Goal: Information Seeking & Learning: Learn about a topic

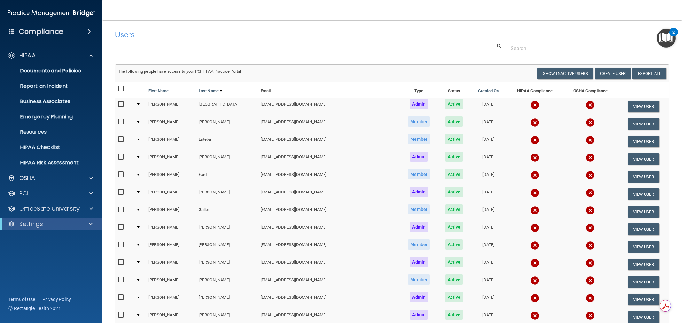
select select "20"
click at [87, 207] on div at bounding box center [90, 209] width 16 height 8
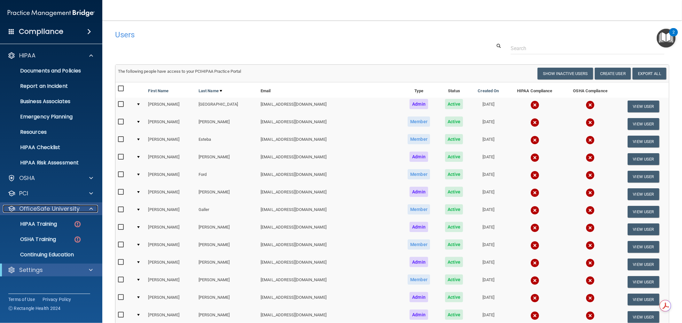
click at [91, 207] on span at bounding box center [91, 209] width 4 height 8
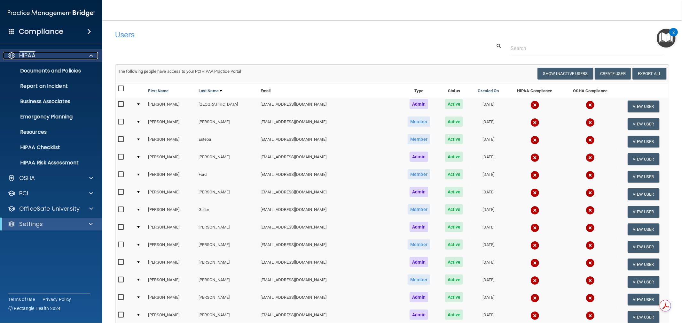
click at [91, 56] on span at bounding box center [91, 56] width 4 height 8
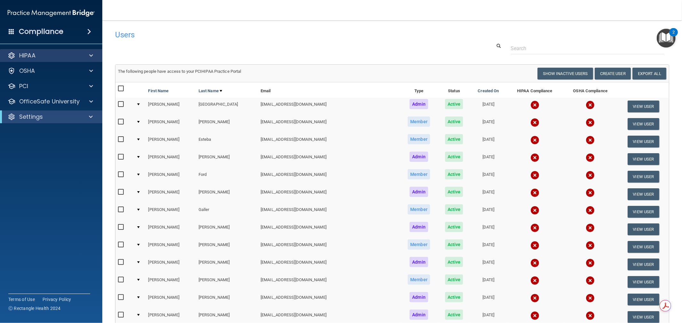
click at [94, 59] on div "HIPAA" at bounding box center [51, 55] width 103 height 13
click at [85, 54] on div at bounding box center [90, 56] width 16 height 8
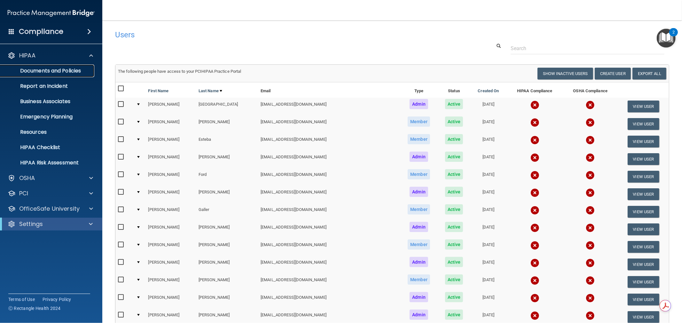
click at [79, 69] on p "Documents and Policies" at bounding box center [47, 71] width 87 height 6
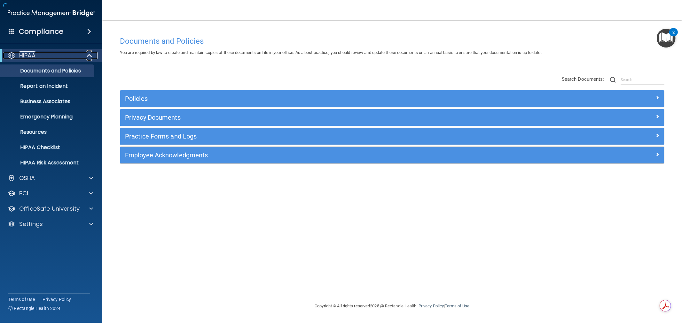
click at [90, 55] on span at bounding box center [89, 56] width 5 height 8
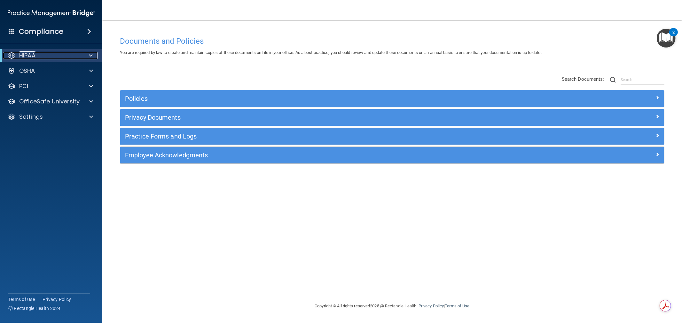
click at [92, 57] on span at bounding box center [91, 56] width 4 height 8
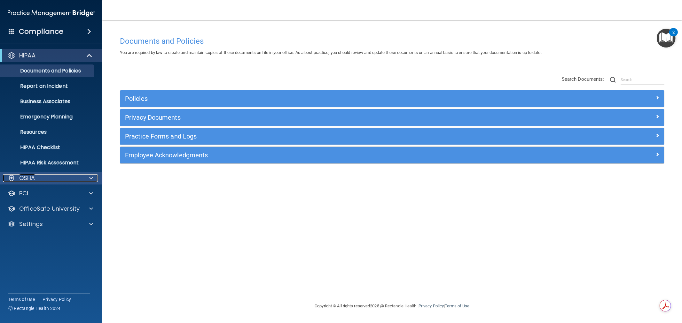
click at [91, 176] on span at bounding box center [91, 178] width 4 height 8
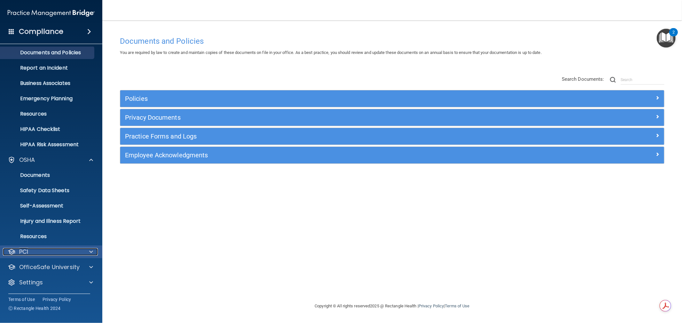
click at [90, 253] on span at bounding box center [91, 252] width 4 height 8
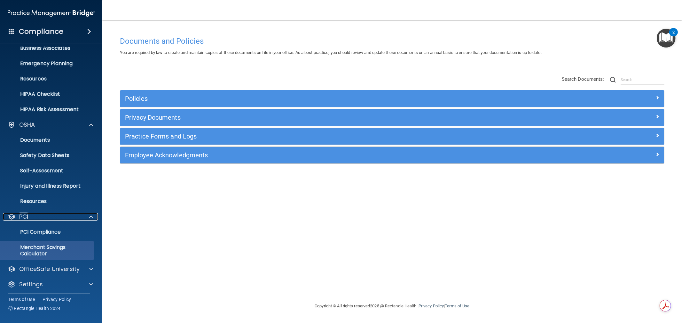
scroll to position [54, 0]
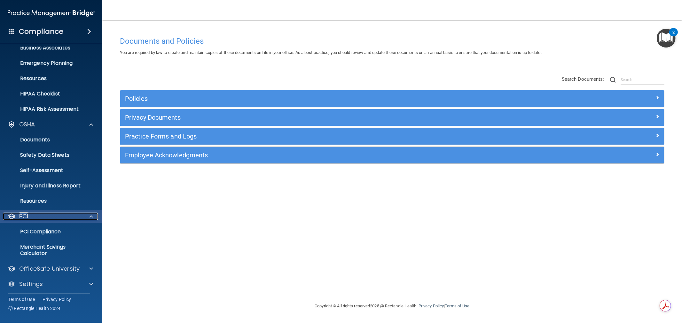
click at [93, 217] on div at bounding box center [90, 217] width 16 height 8
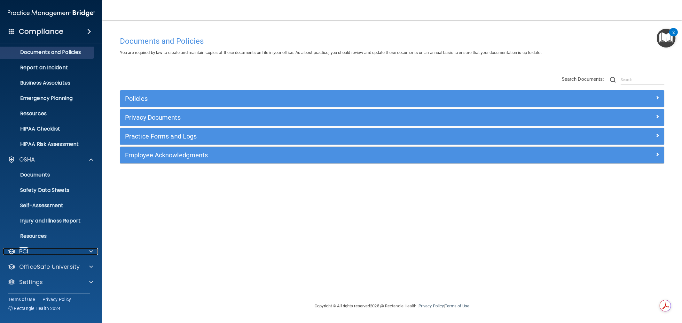
scroll to position [18, 0]
click at [89, 266] on span at bounding box center [91, 268] width 4 height 8
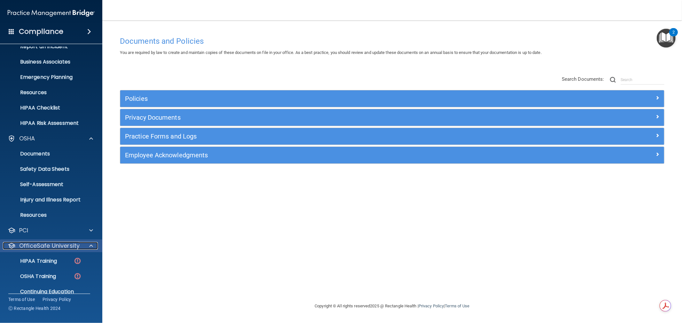
scroll to position [64, 0]
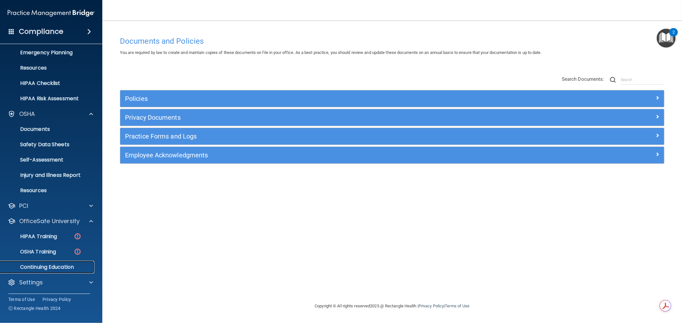
click at [70, 267] on p "Continuing Education" at bounding box center [47, 267] width 87 height 6
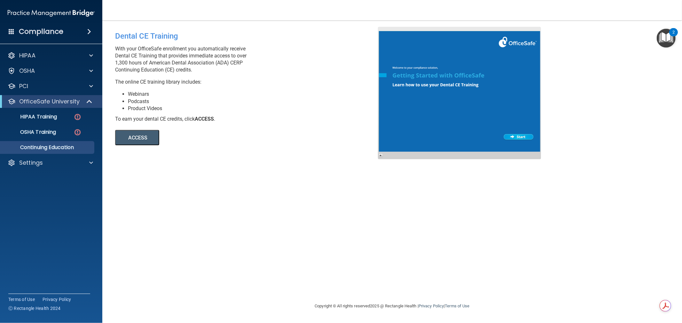
click at [144, 135] on button "ACCESS" at bounding box center [137, 137] width 44 height 15
click at [47, 114] on p "HIPAA Training" at bounding box center [30, 117] width 53 height 6
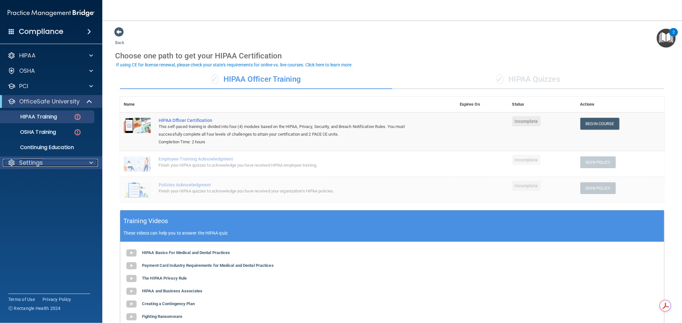
click at [92, 162] on span at bounding box center [91, 163] width 4 height 8
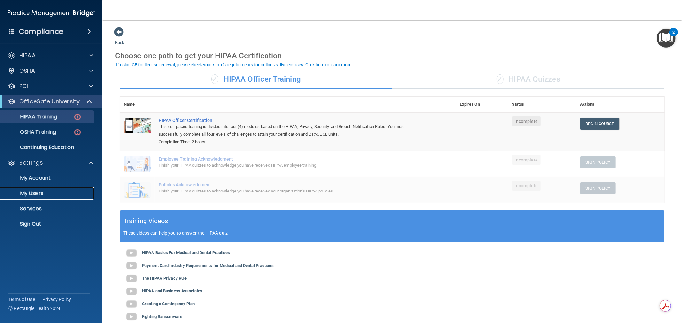
click at [34, 193] on p "My Users" at bounding box center [47, 193] width 87 height 6
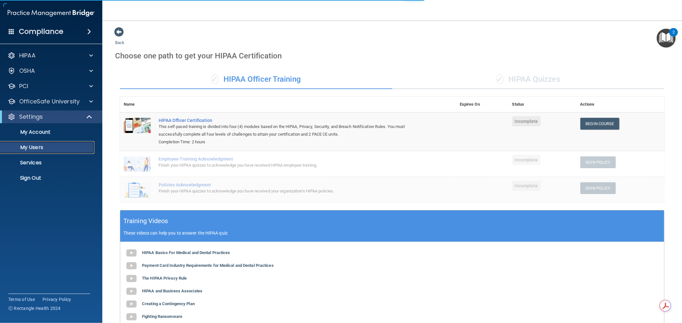
select select "20"
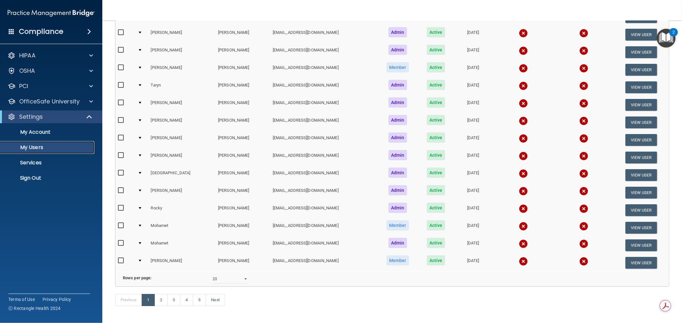
scroll to position [202, 0]
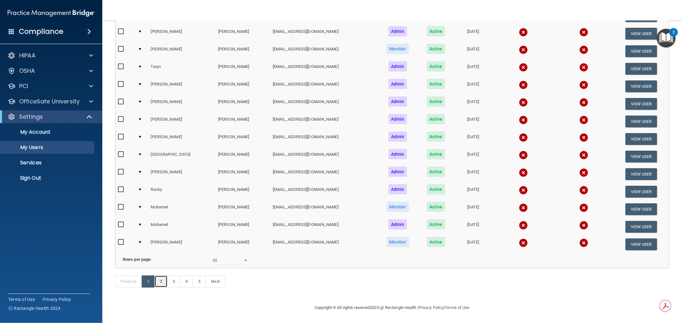
drag, startPoint x: 162, startPoint y: 282, endPoint x: 162, endPoint y: 285, distance: 3.2
click at [162, 283] on link "2" at bounding box center [160, 282] width 13 height 12
select select "20"
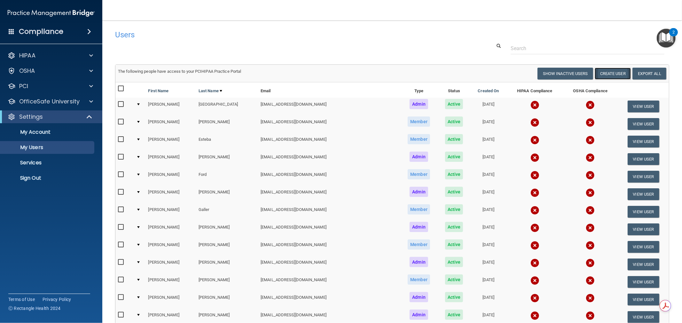
click at [606, 74] on button "Create User" at bounding box center [612, 74] width 36 height 12
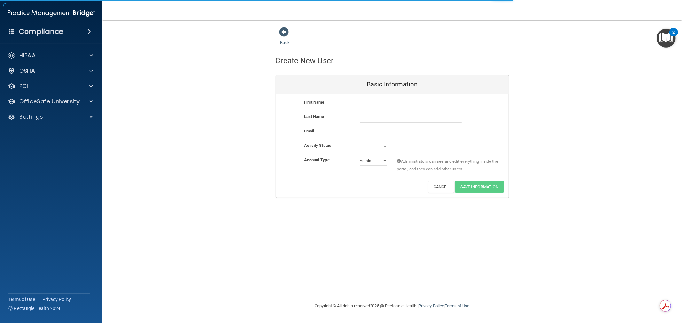
click at [397, 99] on input "text" at bounding box center [410, 104] width 102 height 10
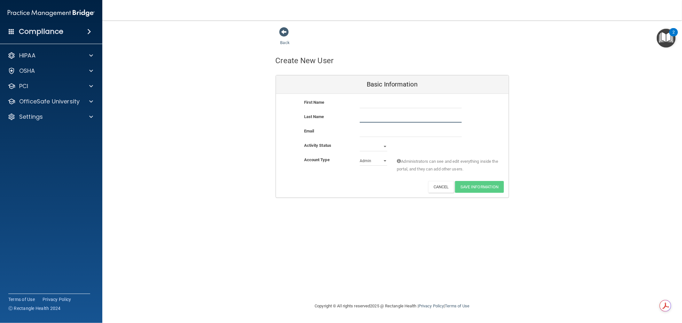
click at [372, 120] on input "text" at bounding box center [410, 118] width 102 height 10
click at [372, 130] on input "email" at bounding box center [410, 132] width 102 height 10
click at [365, 147] on select "Active Inactive" at bounding box center [372, 147] width 27 height 10
click at [343, 193] on div "First Name Last Name Email Activity Status Active Inactive Account Type Practic…" at bounding box center [392, 146] width 233 height 104
click at [279, 42] on div "Back" at bounding box center [294, 37] width 39 height 20
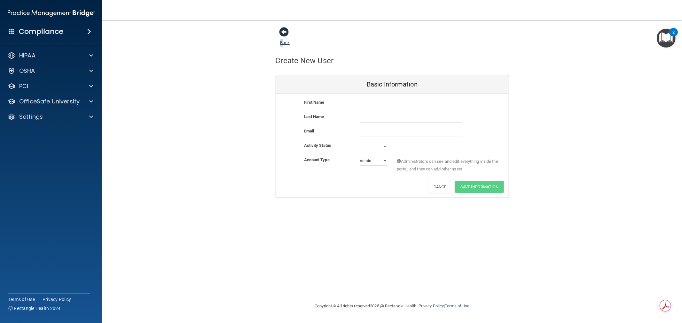
click at [282, 41] on link "Back" at bounding box center [284, 39] width 9 height 12
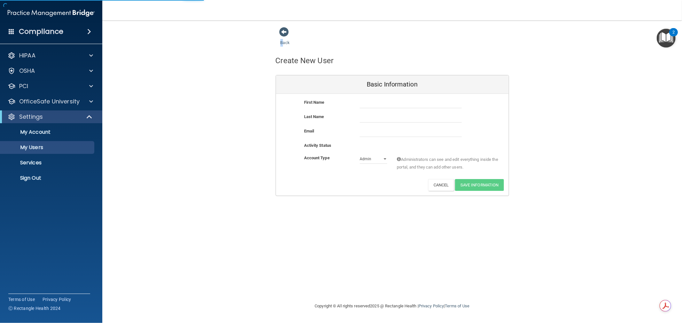
select select "20"
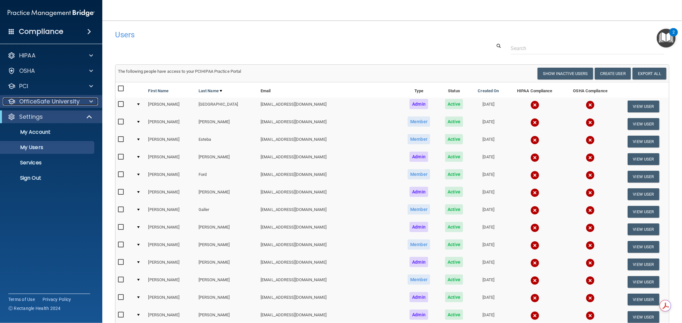
click at [88, 102] on div at bounding box center [90, 102] width 16 height 8
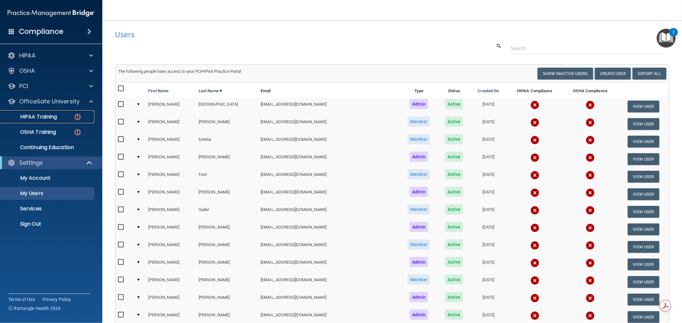
click at [58, 116] on div "HIPAA Training" at bounding box center [47, 117] width 87 height 6
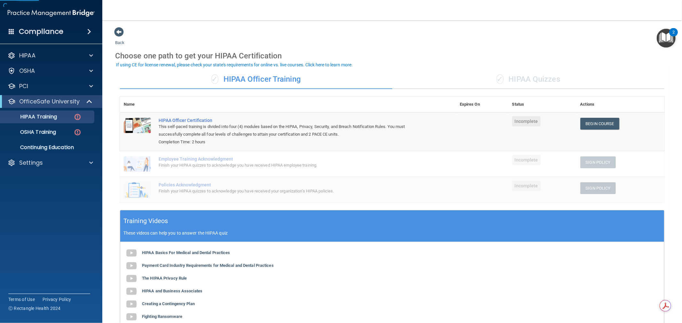
click at [519, 84] on div "✓ HIPAA Quizzes" at bounding box center [528, 79] width 272 height 19
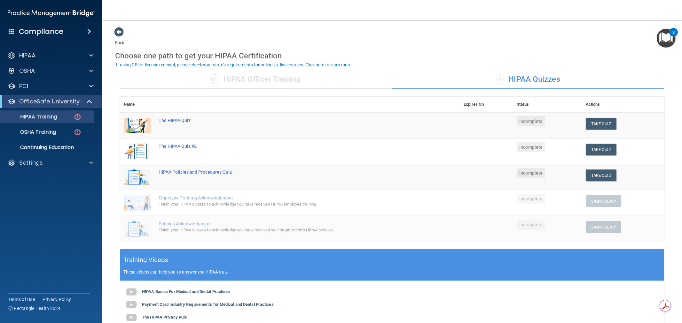
click at [288, 85] on div "✓ HIPAA Officer Training" at bounding box center [256, 79] width 272 height 19
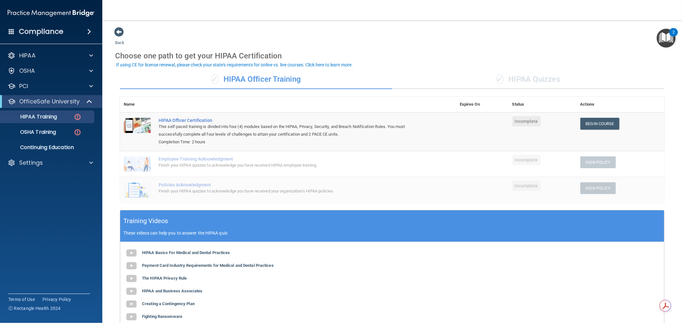
drag, startPoint x: 298, startPoint y: 79, endPoint x: 225, endPoint y: 80, distance: 72.9
click at [225, 80] on div "✓ HIPAA Officer Training" at bounding box center [256, 79] width 272 height 19
click at [94, 54] on div at bounding box center [90, 56] width 16 height 8
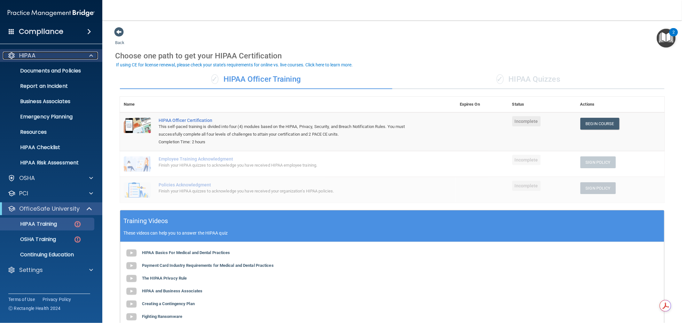
click at [90, 52] on span at bounding box center [91, 56] width 4 height 8
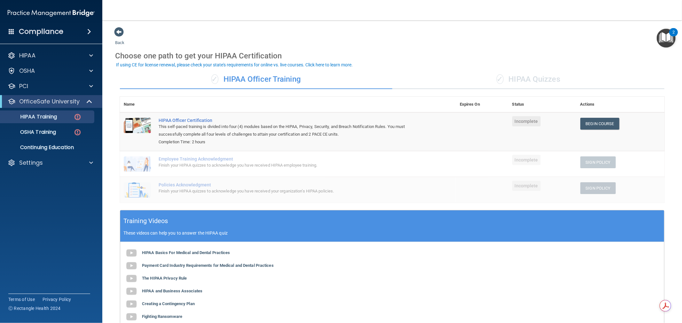
click at [299, 70] on div "✓ HIPAA Officer Training" at bounding box center [256, 79] width 272 height 19
drag, startPoint x: 312, startPoint y: 135, endPoint x: 342, endPoint y: 133, distance: 30.1
click at [342, 133] on div "This self-paced training is divided into four (4) modules based on the HIPAA, P…" at bounding box center [290, 130] width 265 height 15
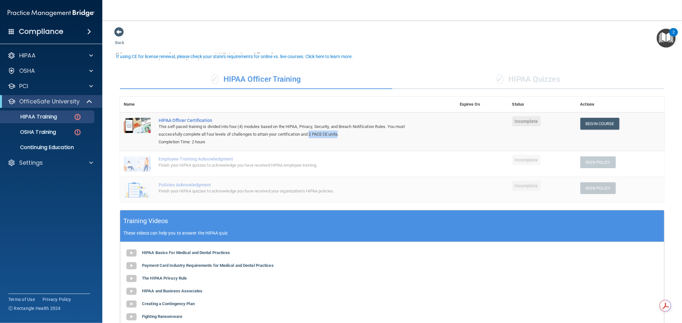
scroll to position [35, 0]
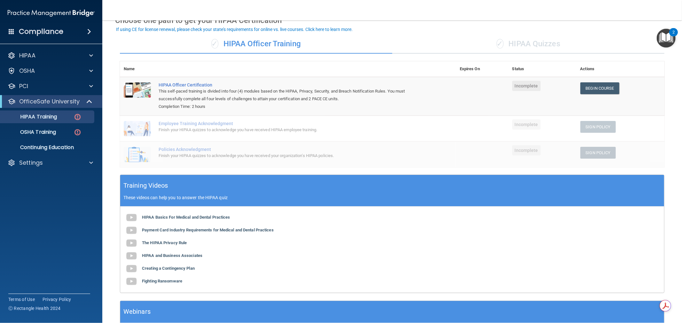
click at [244, 128] on div "Finish your HIPAA quizzes to acknowledge you have received HIPAA employee train…" at bounding box center [290, 130] width 265 height 8
click at [532, 41] on div "✓ HIPAA Quizzes" at bounding box center [528, 44] width 272 height 19
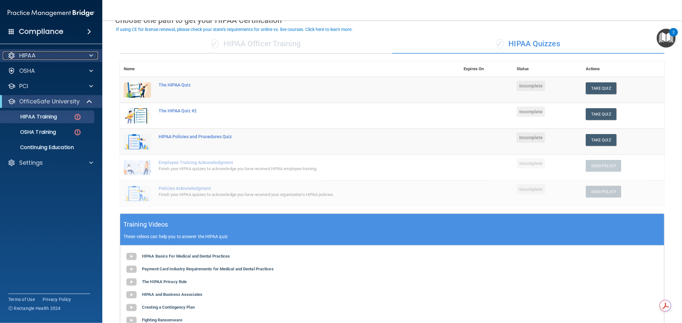
click at [95, 57] on div at bounding box center [90, 56] width 16 height 8
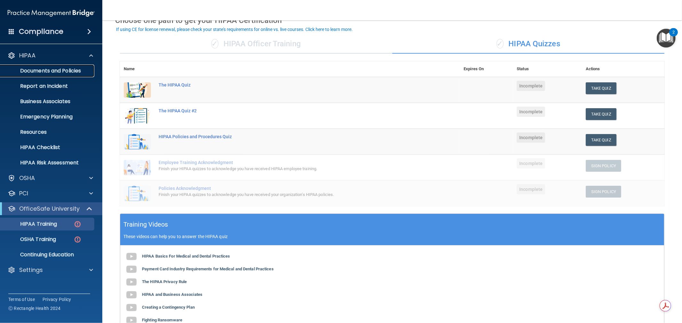
click at [57, 71] on p "Documents and Policies" at bounding box center [47, 71] width 87 height 6
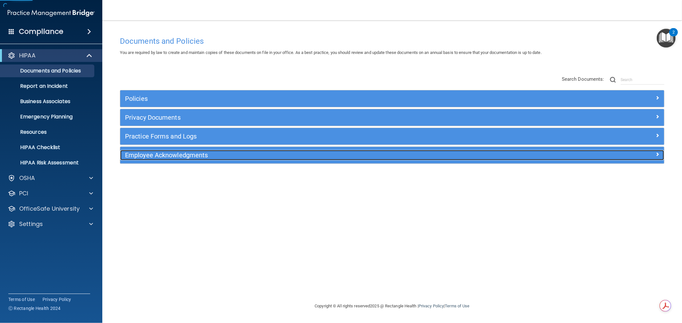
click at [205, 157] on h5 "Employee Acknowledgments" at bounding box center [324, 155] width 398 height 7
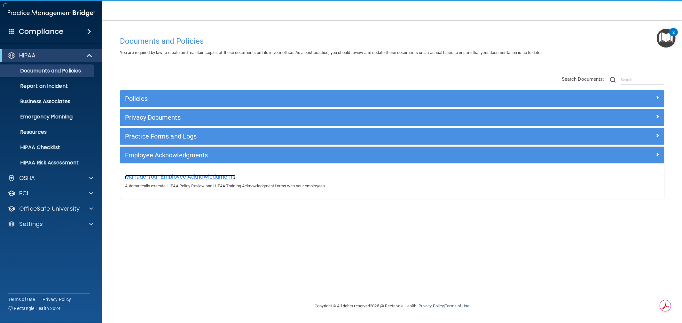
click at [199, 178] on span "Manage Your Employee Acknowledgments" at bounding box center [180, 177] width 111 height 7
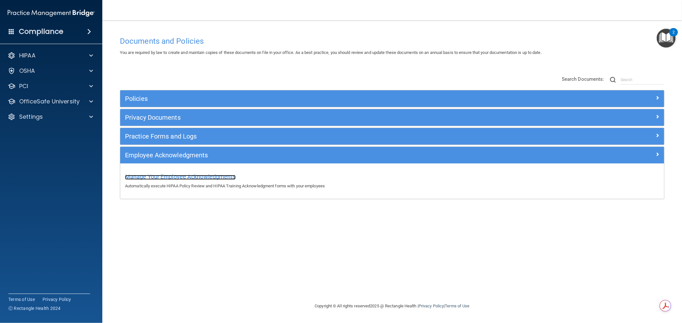
click at [184, 176] on span "Manage Your Employee Acknowledgments" at bounding box center [180, 177] width 111 height 7
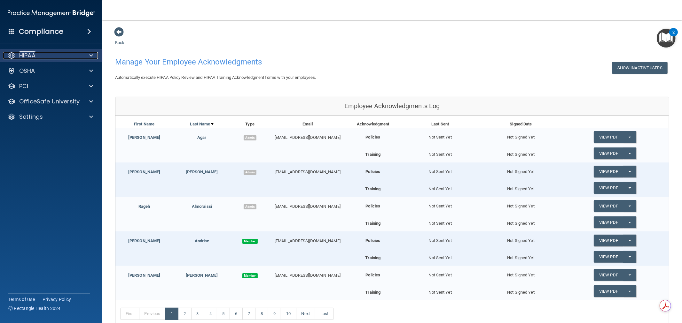
click at [95, 53] on div at bounding box center [90, 56] width 16 height 8
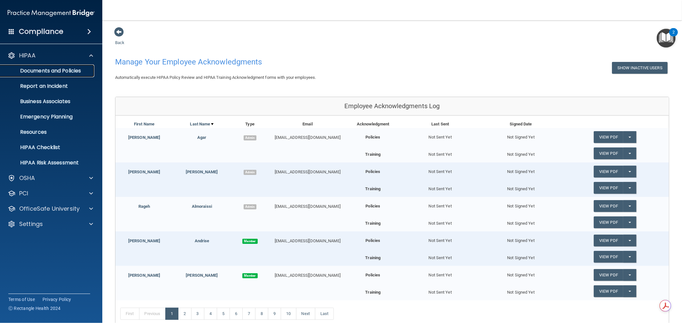
click at [61, 70] on p "Documents and Policies" at bounding box center [47, 71] width 87 height 6
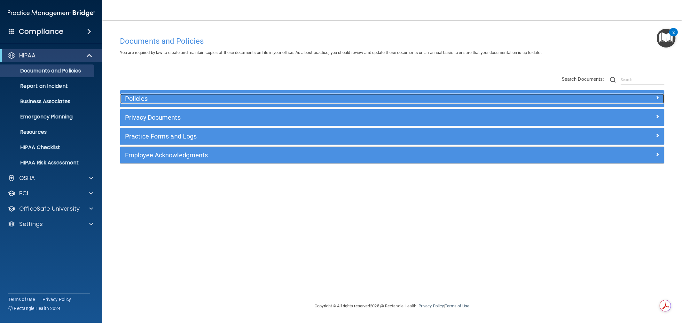
click at [181, 98] on h5 "Policies" at bounding box center [324, 98] width 398 height 7
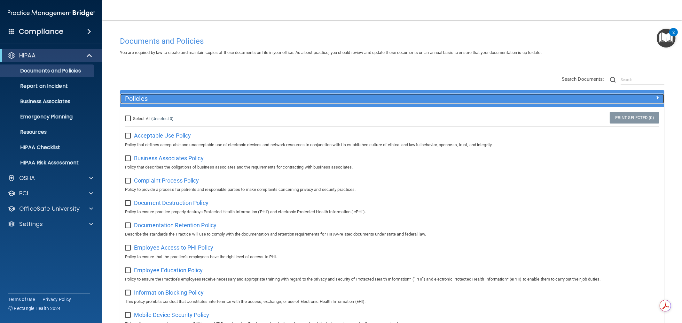
click at [281, 97] on h5 "Policies" at bounding box center [324, 98] width 398 height 7
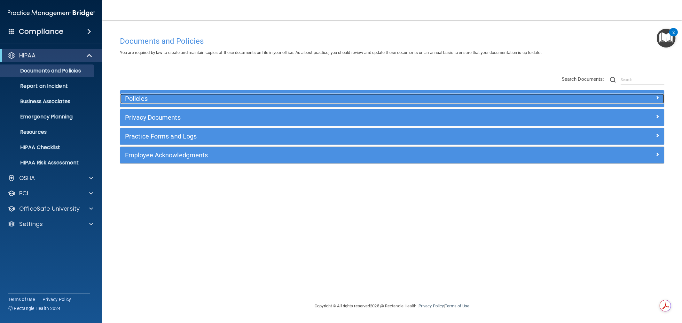
click at [204, 97] on h5 "Policies" at bounding box center [324, 98] width 398 height 7
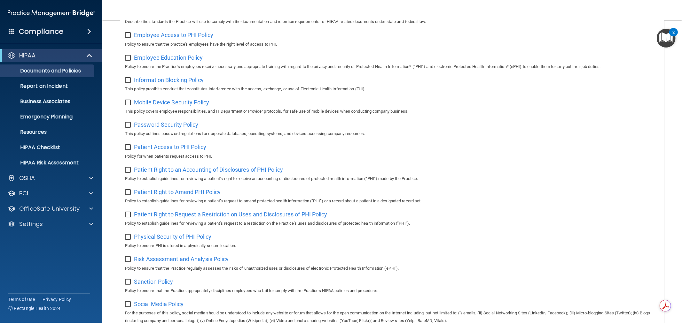
scroll to position [320, 0]
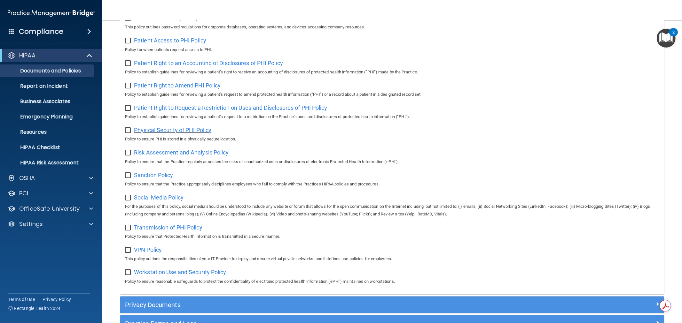
click at [172, 133] on span "Physical Security of PHI Policy" at bounding box center [172, 130] width 77 height 7
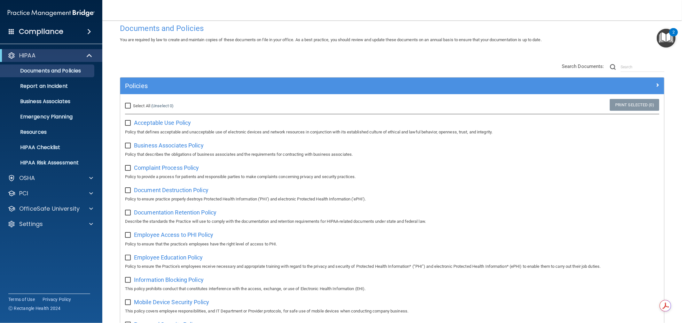
scroll to position [0, 0]
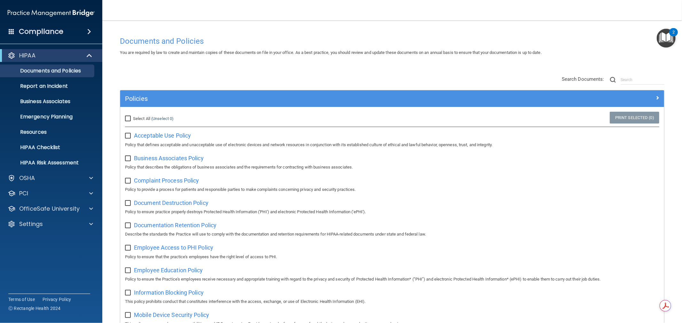
click at [128, 115] on label "Select All (Unselect 0) Unselect All" at bounding box center [149, 119] width 49 height 8
click at [128, 116] on input "Select All (Unselect 0) Unselect All" at bounding box center [128, 118] width 7 height 5
checkbox input "true"
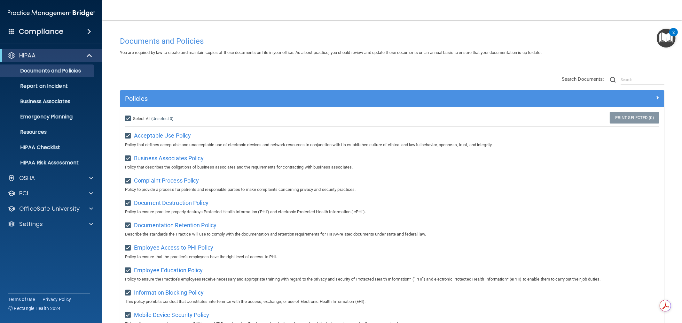
checkbox input "true"
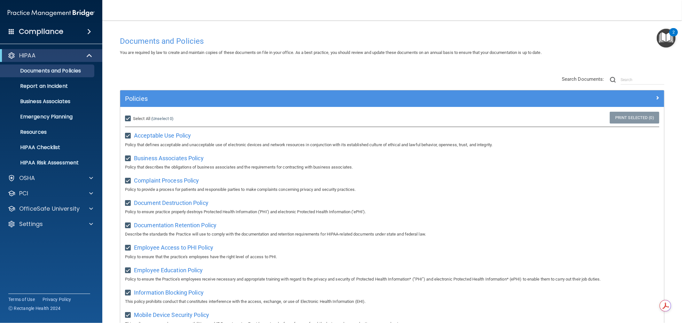
checkbox input "true"
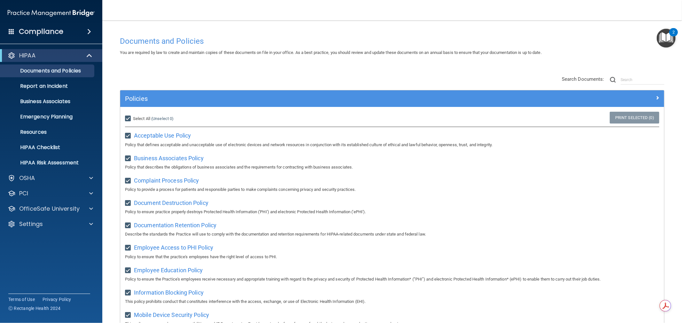
checkbox input "true"
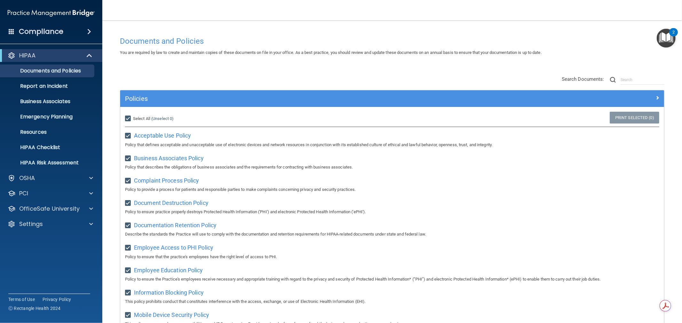
checkbox input "true"
drag, startPoint x: 125, startPoint y: 116, endPoint x: 125, endPoint y: 120, distance: 3.2
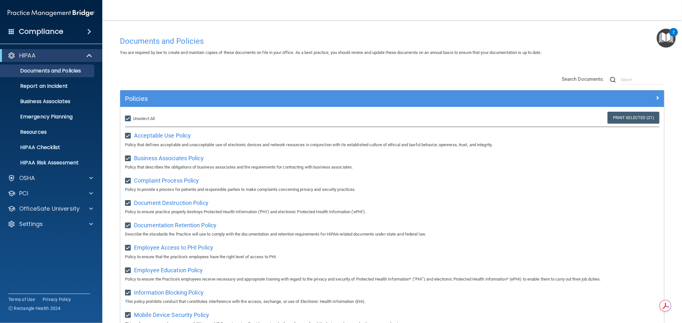
click at [125, 119] on div "Select All (Unselect 21) Unselect All" at bounding box center [210, 119] width 181 height 14
click at [126, 120] on input "Select All (Unselect 21) Unselect All" at bounding box center [128, 118] width 7 height 5
checkbox input "false"
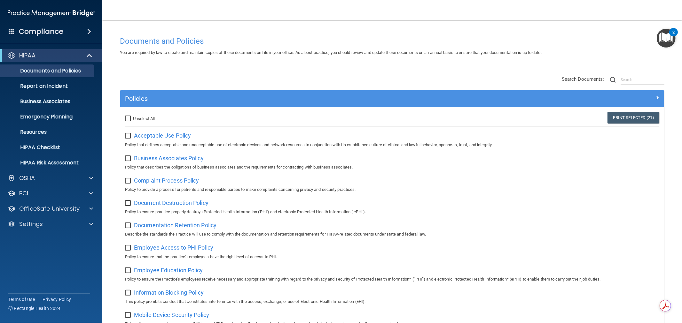
checkbox input "false"
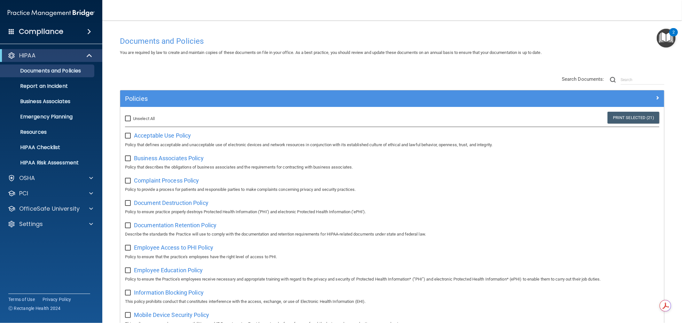
checkbox input "false"
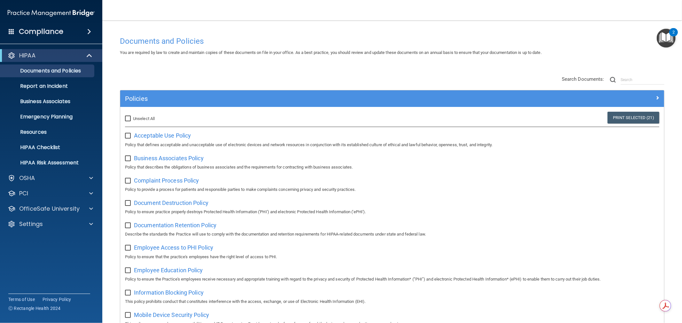
checkbox input "false"
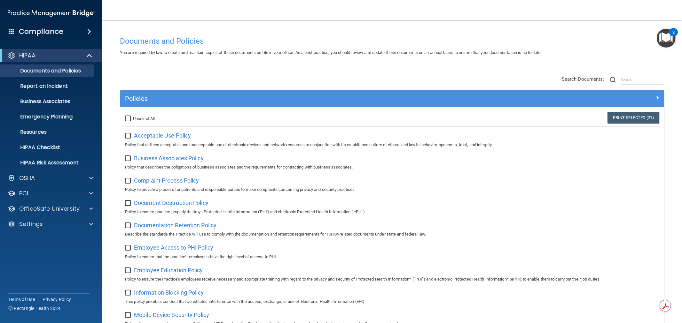
checkbox input "false"
click at [127, 118] on input "Select All (Unselect 0) Unselect All" at bounding box center [128, 118] width 7 height 5
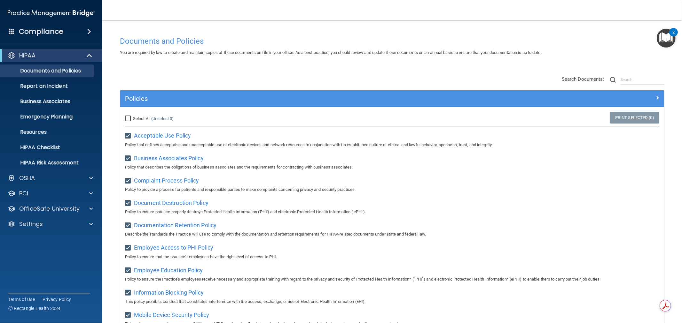
checkbox input "true"
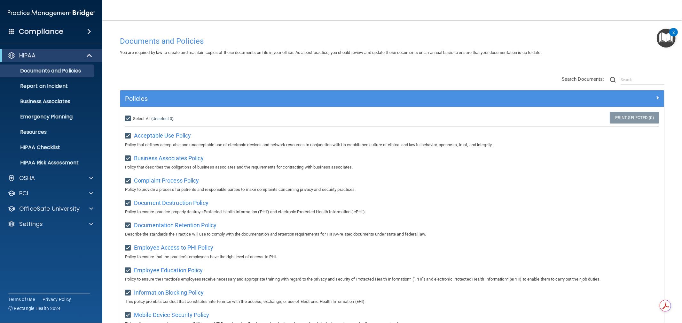
checkbox input "true"
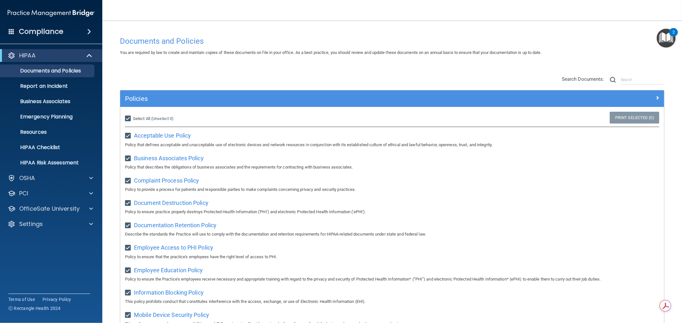
checkbox input "true"
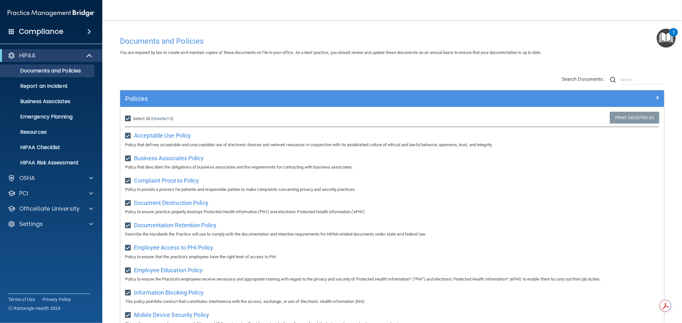
checkbox input "true"
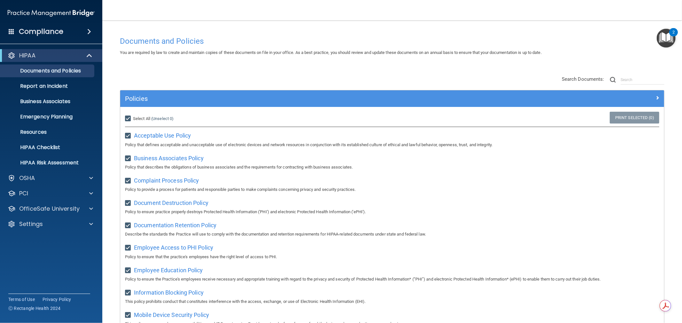
checkbox input "true"
click at [128, 119] on input "Select All (Unselect 21) Unselect All" at bounding box center [128, 118] width 7 height 5
checkbox input "false"
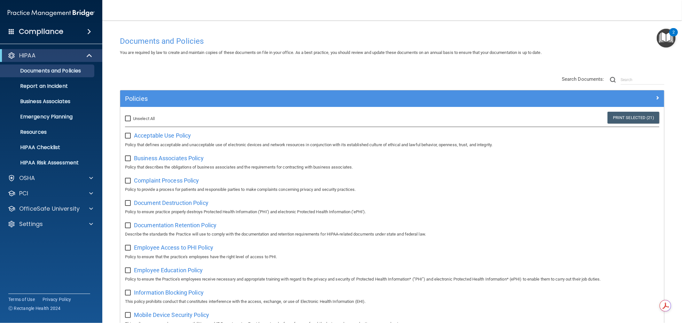
checkbox input "false"
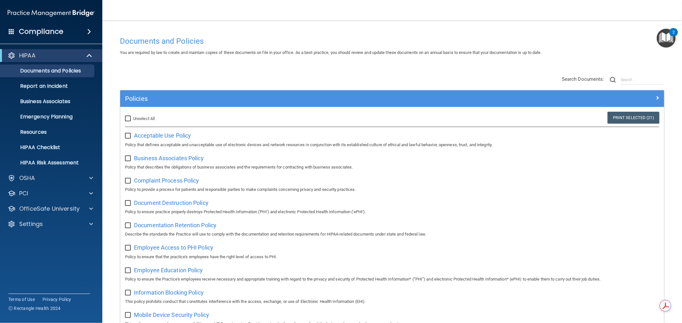
checkbox input "false"
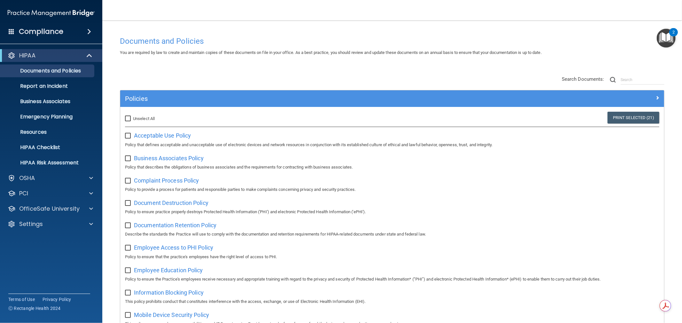
checkbox input "false"
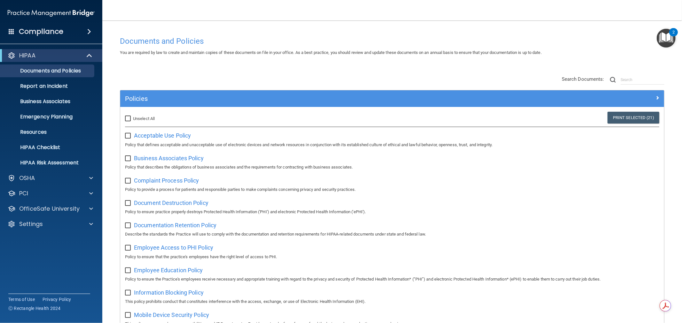
checkbox input "false"
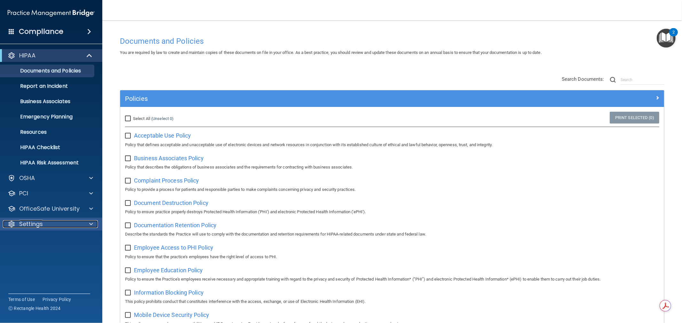
click at [83, 224] on div at bounding box center [90, 224] width 16 height 8
click at [40, 256] on p "My Users" at bounding box center [47, 255] width 87 height 6
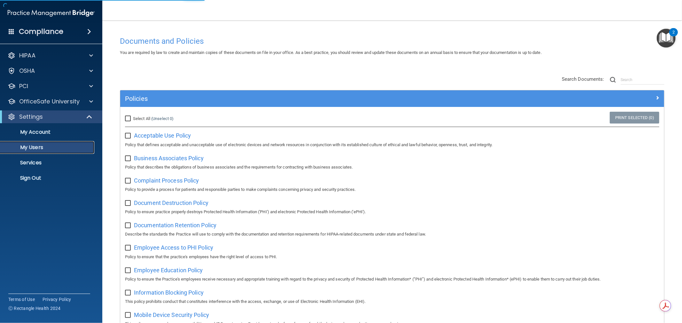
select select "20"
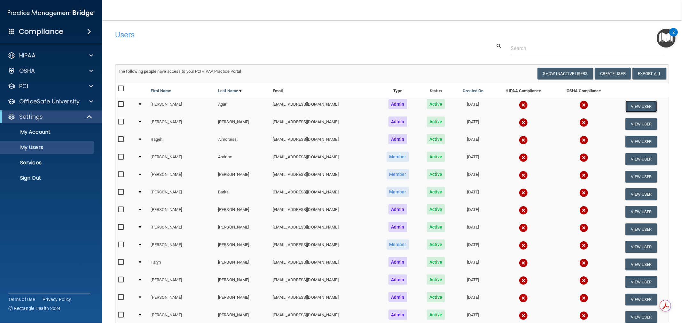
click at [632, 104] on button "View User" at bounding box center [641, 107] width 32 height 12
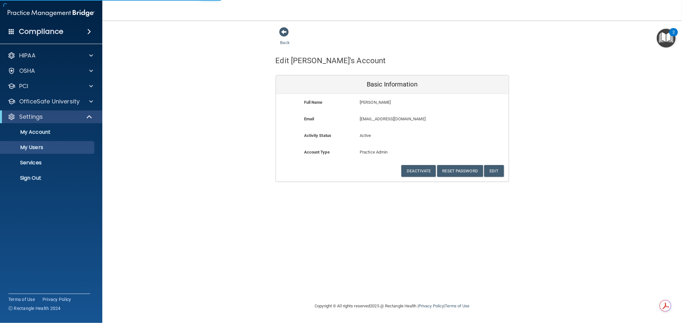
select select "20"
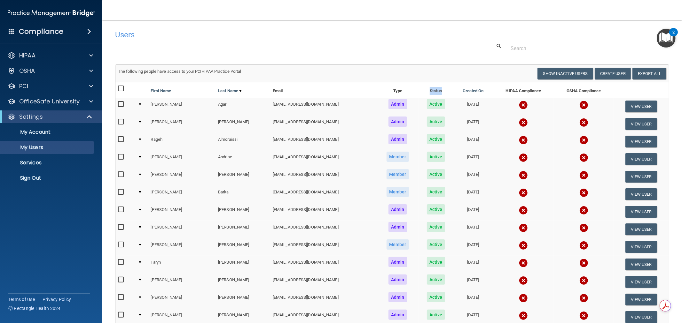
drag, startPoint x: 416, startPoint y: 91, endPoint x: 430, endPoint y: 90, distance: 14.4
click at [430, 90] on th "Status" at bounding box center [435, 89] width 35 height 15
drag, startPoint x: 414, startPoint y: 104, endPoint x: 430, endPoint y: 106, distance: 16.7
click at [430, 106] on td "Active" at bounding box center [435, 107] width 35 height 18
click at [94, 57] on div at bounding box center [90, 56] width 16 height 8
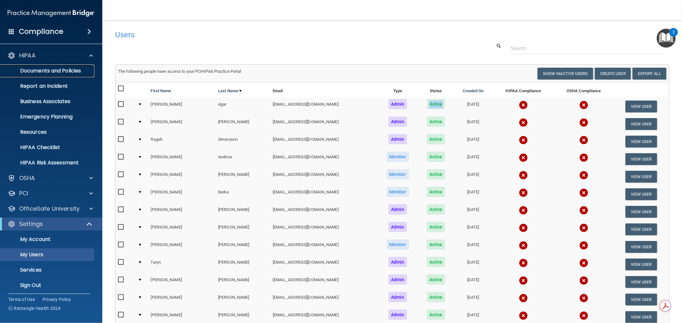
click at [54, 71] on p "Documents and Policies" at bounding box center [47, 71] width 87 height 6
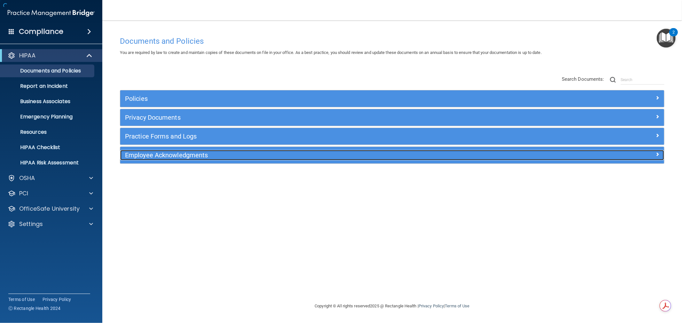
click at [189, 153] on h5 "Employee Acknowledgments" at bounding box center [324, 155] width 398 height 7
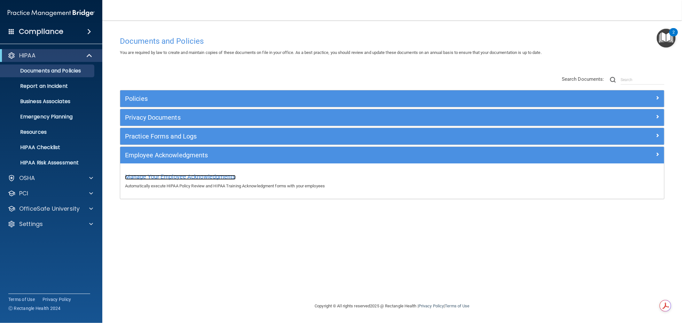
click at [174, 177] on span "Manage Your Employee Acknowledgments" at bounding box center [180, 177] width 111 height 7
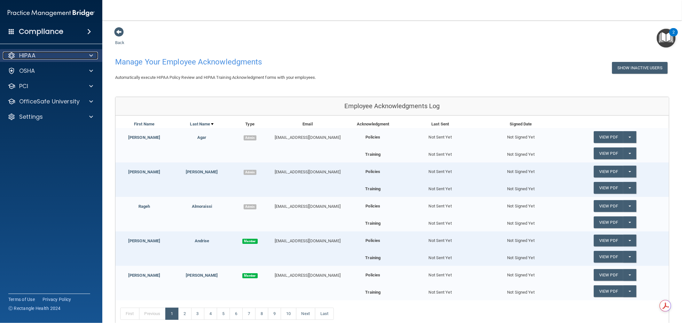
click at [90, 57] on span at bounding box center [91, 56] width 4 height 8
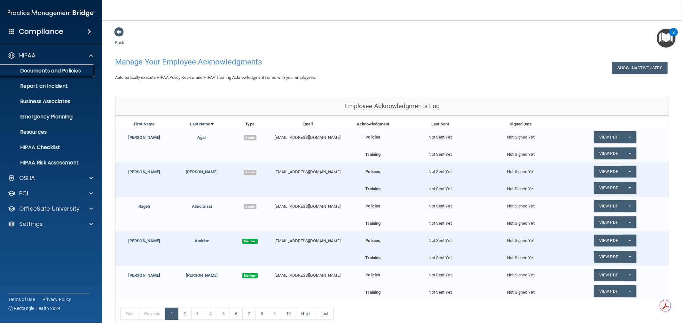
click at [58, 73] on p "Documents and Policies" at bounding box center [47, 71] width 87 height 6
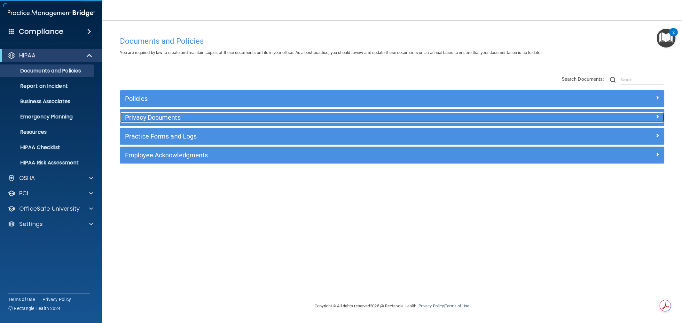
click at [215, 119] on h5 "Privacy Documents" at bounding box center [324, 117] width 398 height 7
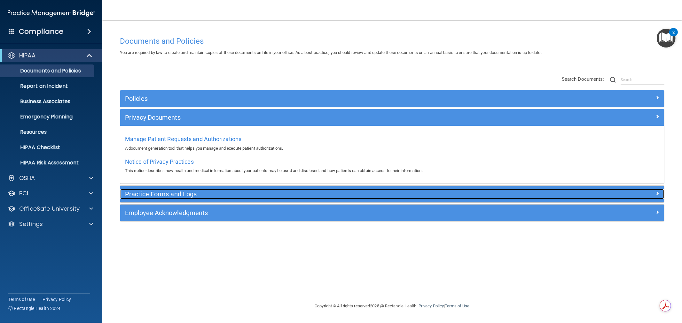
click at [222, 192] on h5 "Practice Forms and Logs" at bounding box center [324, 194] width 398 height 7
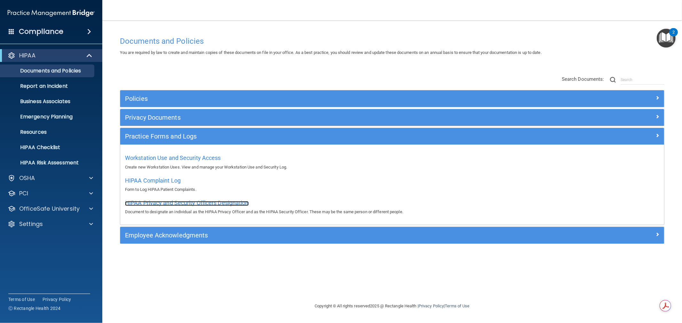
click at [174, 203] on span "HIPAA Privacy and Security Officers Designation" at bounding box center [187, 203] width 124 height 7
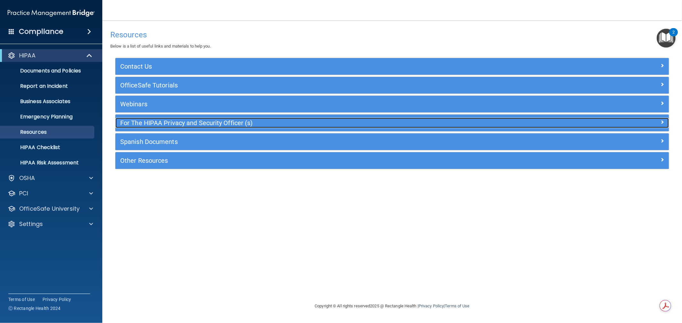
click at [161, 126] on h5 "For The HIPAA Privacy and Security Officer (s)" at bounding box center [322, 123] width 405 height 7
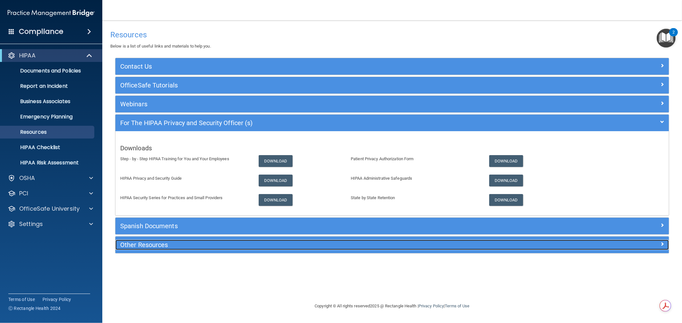
click at [154, 241] on div "Other Resources" at bounding box center [322, 245] width 415 height 10
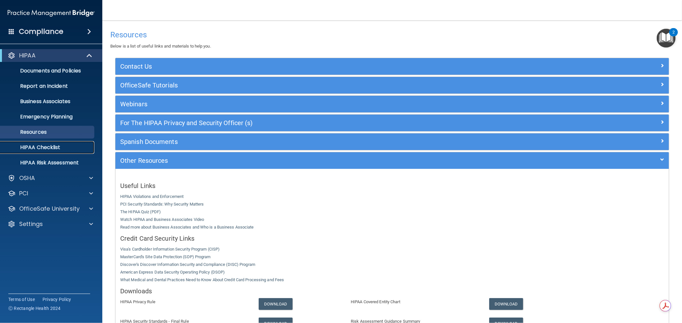
click at [59, 146] on p "HIPAA Checklist" at bounding box center [47, 147] width 87 height 6
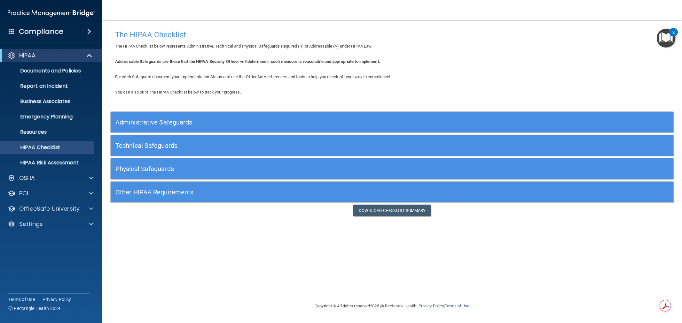
click at [167, 115] on div "Administrative Safeguards" at bounding box center [322, 122] width 422 height 14
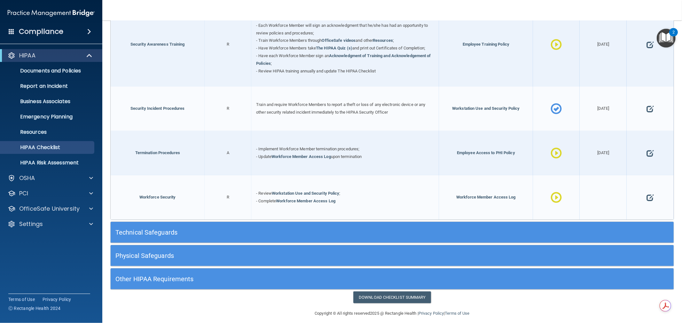
scroll to position [651, 0]
click at [169, 229] on h5 "Technical Safeguards" at bounding box center [321, 232] width 413 height 7
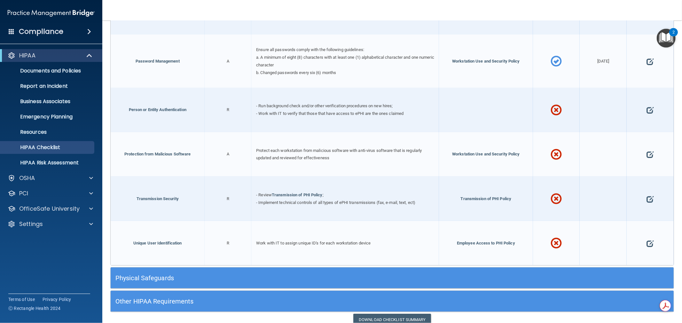
scroll to position [1255, 0]
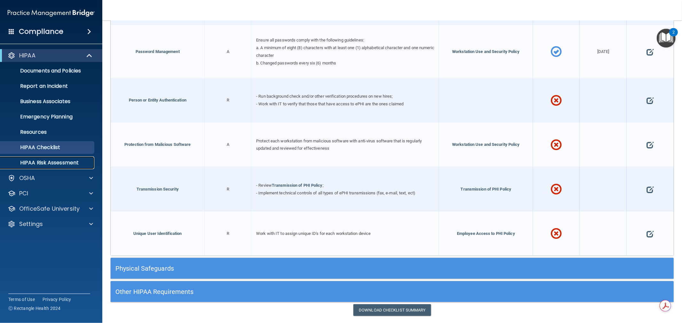
click at [63, 164] on p "HIPAA Risk Assessment" at bounding box center [47, 163] width 87 height 6
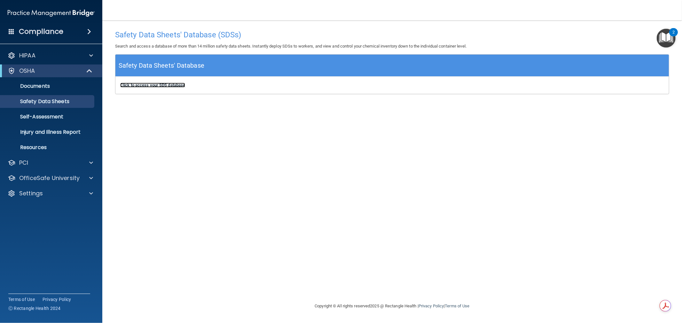
click at [158, 85] on b "Click to access your SDS database" at bounding box center [152, 85] width 65 height 5
click at [62, 120] on p "Self-Assessment" at bounding box center [47, 117] width 87 height 6
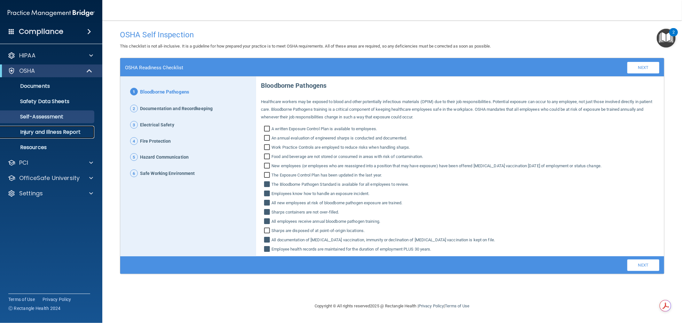
click at [67, 134] on p "Injury and Illness Report" at bounding box center [47, 132] width 87 height 6
